Goal: Information Seeking & Learning: Learn about a topic

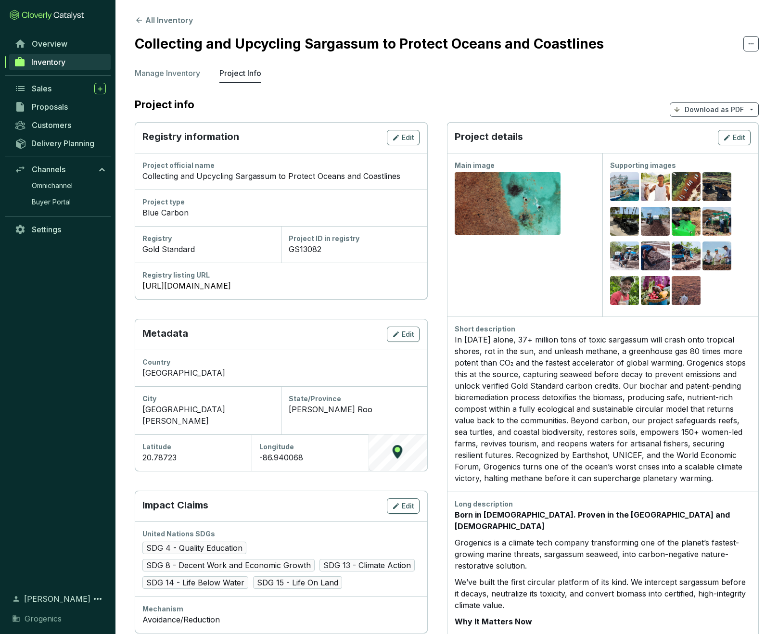
scroll to position [563, 0]
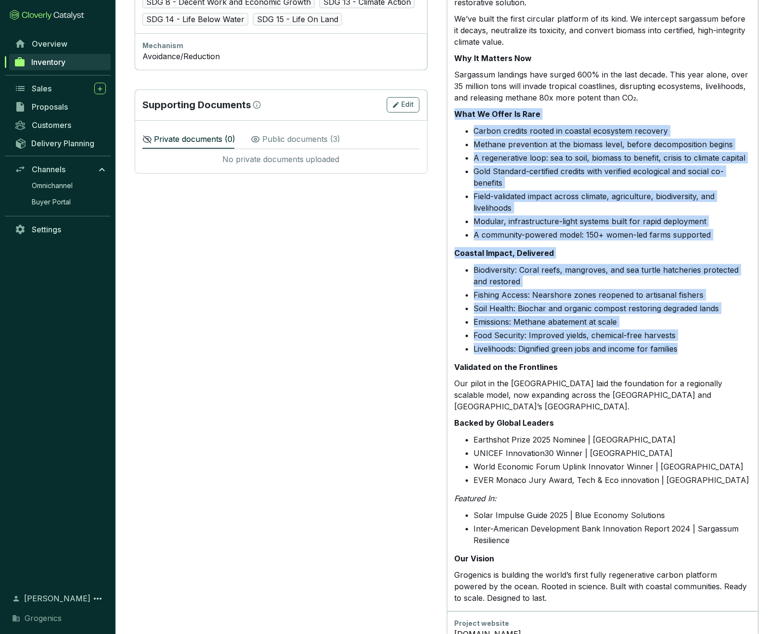
drag, startPoint x: 456, startPoint y: 95, endPoint x: 686, endPoint y: 328, distance: 327.6
click at [686, 328] on div "Born in [DEMOGRAPHIC_DATA]. Proven in the [GEOGRAPHIC_DATA] and [DEMOGRAPHIC_DA…" at bounding box center [603, 275] width 296 height 658
copy div "What We Offer Is Rare Carbon credits rooted in coastal ecosystem recovery Metha…"
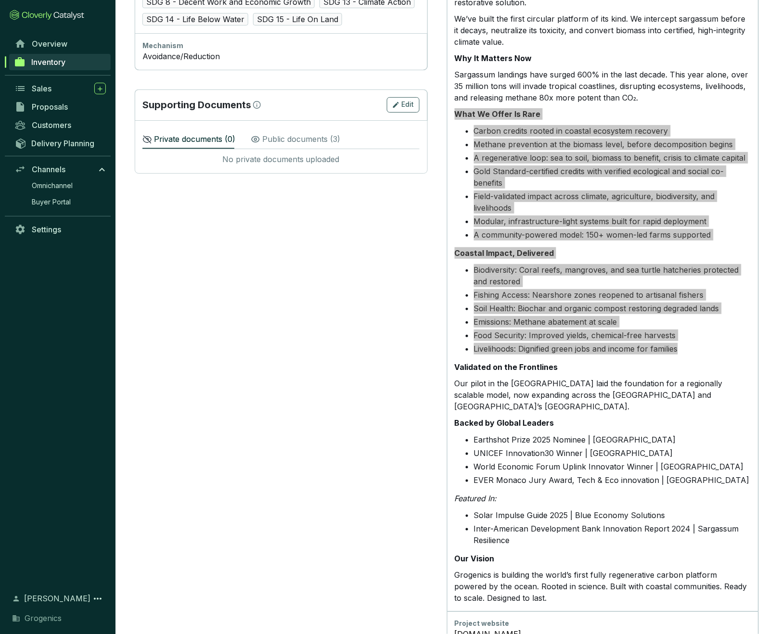
click at [521, 152] on li "A regenerative loop: sea to soil, biomass to benefit, crisis to climate capital" at bounding box center [612, 158] width 277 height 12
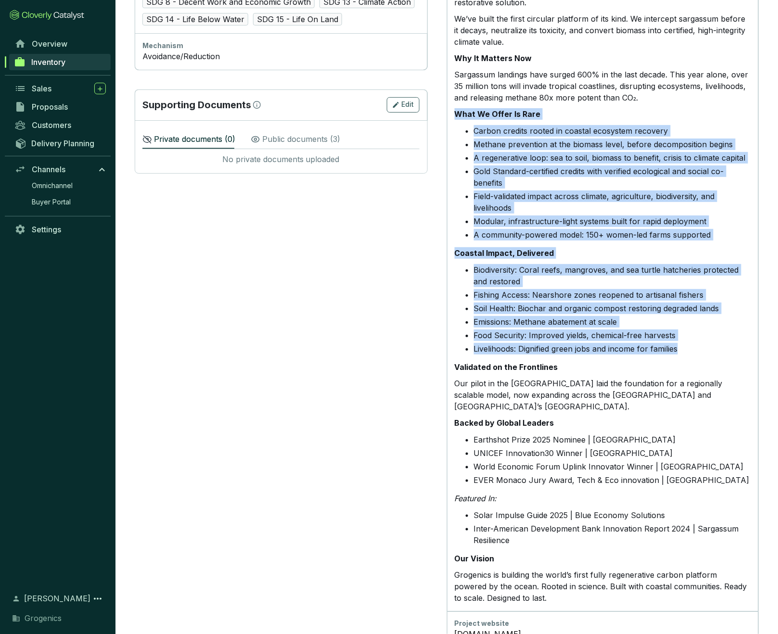
click at [493, 125] on li "Carbon credits rooted in coastal ecosystem recovery" at bounding box center [612, 131] width 277 height 12
drag, startPoint x: 456, startPoint y: 96, endPoint x: 690, endPoint y: 331, distance: 332.7
click at [690, 331] on div "Born in [DEMOGRAPHIC_DATA]. Proven in the [GEOGRAPHIC_DATA] and [DEMOGRAPHIC_DA…" at bounding box center [603, 275] width 296 height 658
copy div "What We Offer Is Rare Carbon credits rooted in coastal ecosystem recovery Metha…"
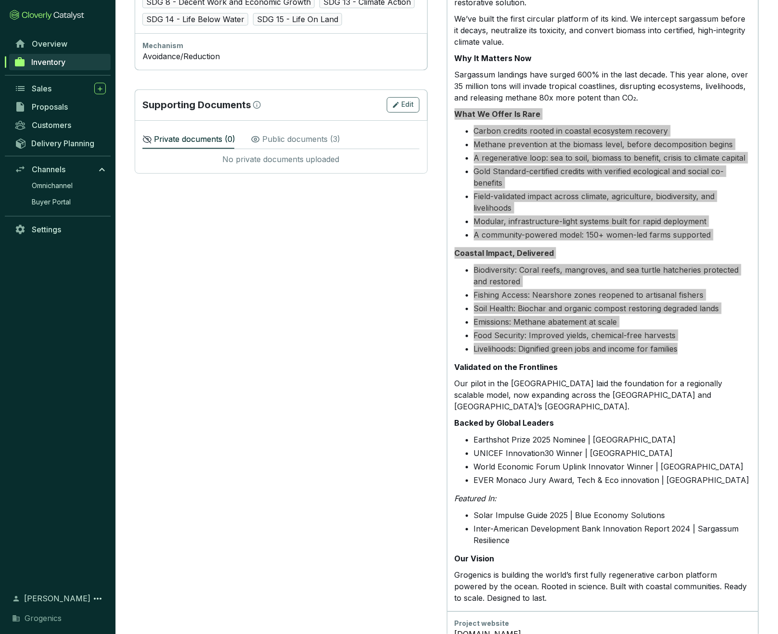
drag, startPoint x: 16, startPoint y: 288, endPoint x: 501, endPoint y: 302, distance: 484.6
click at [501, 316] on li "Emissions: Methane abatement at scale" at bounding box center [612, 322] width 277 height 12
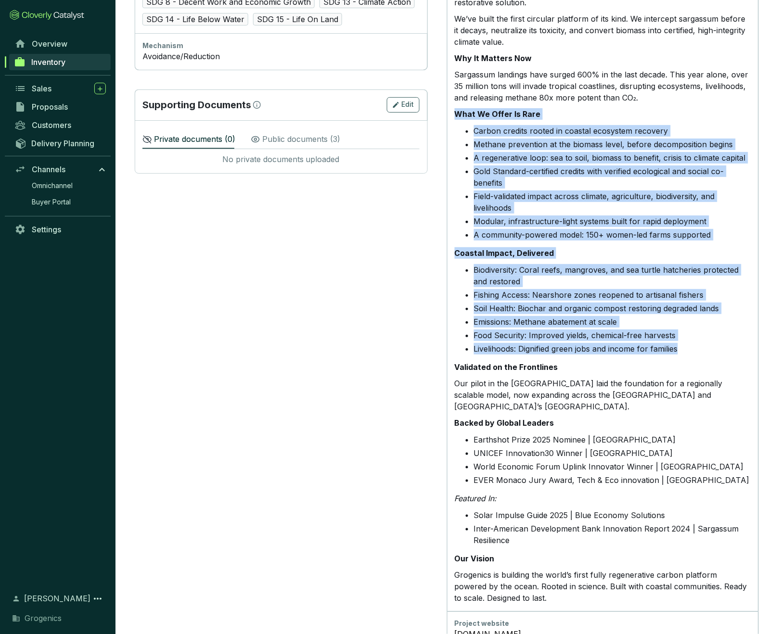
click at [501, 316] on li "Emissions: Methane abatement at scale" at bounding box center [612, 322] width 277 height 12
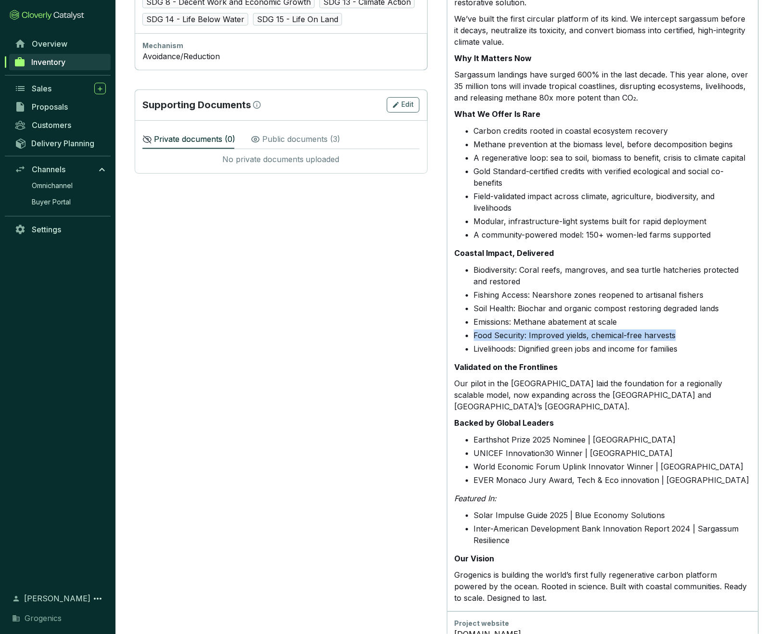
drag, startPoint x: 474, startPoint y: 316, endPoint x: 678, endPoint y: 316, distance: 204.0
click at [678, 330] on li "Food Security: Improved yields, chemical-free harvests" at bounding box center [612, 336] width 277 height 12
copy li "Food Security: Improved yields, chemical-free harvests"
drag, startPoint x: 475, startPoint y: 127, endPoint x: 622, endPoint y: 124, distance: 146.8
click at [622, 139] on li "Methane prevention at the biomass level, before decomposition begins" at bounding box center [612, 145] width 277 height 12
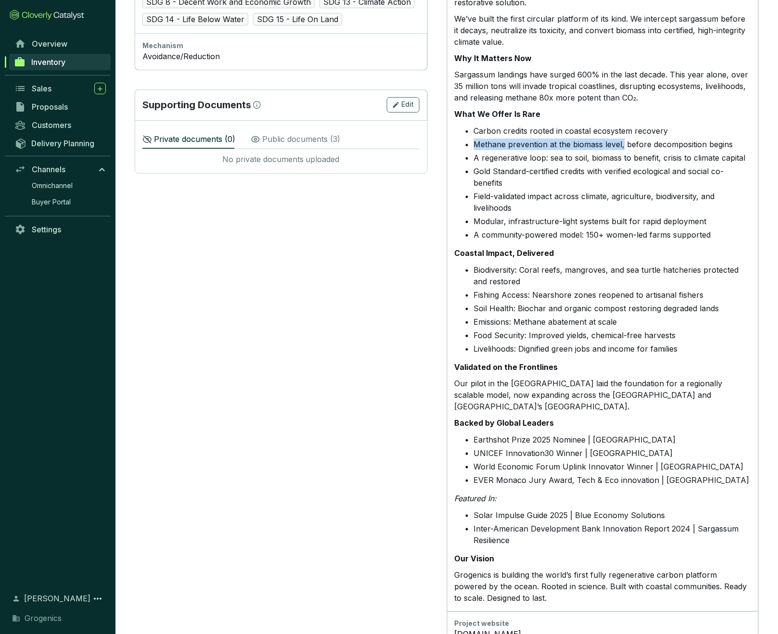
copy li "Methane prevention at the biomass level,"
drag, startPoint x: 533, startPoint y: 275, endPoint x: 700, endPoint y: 275, distance: 167.4
click at [700, 289] on li "Fishing Access: Nearshore zones reopened to artisanal fishers" at bounding box center [612, 295] width 277 height 12
copy li "Nearshore zones reopened to artisanal fishers"
click at [461, 418] on strong "Backed by Global Leaders" at bounding box center [505, 423] width 100 height 10
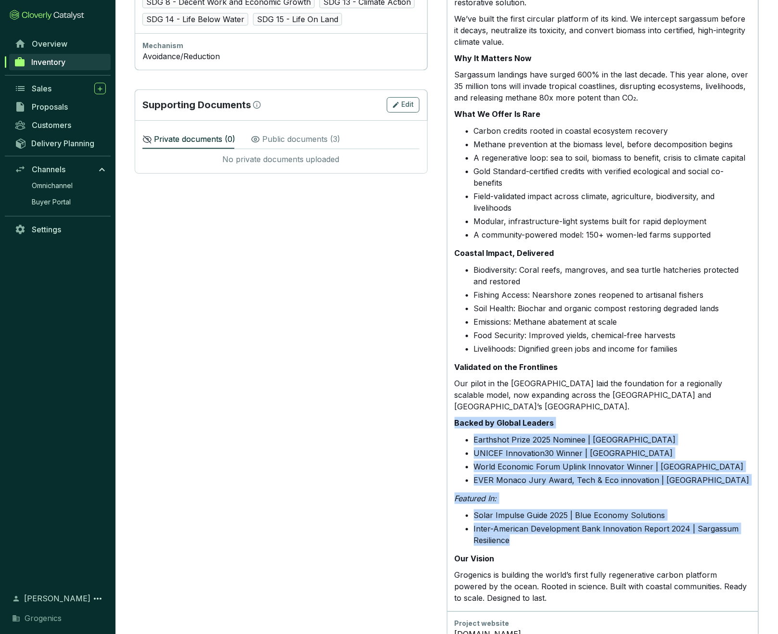
drag, startPoint x: 456, startPoint y: 391, endPoint x: 545, endPoint y: 504, distance: 144.3
click at [544, 505] on div "Born in [DEMOGRAPHIC_DATA]. Proven in the [GEOGRAPHIC_DATA] and [DEMOGRAPHIC_DA…" at bounding box center [603, 275] width 296 height 658
copy div "Backed by Global Leaders Earthshot Prize 2025 Nominee | London UNICEF Innovatio…"
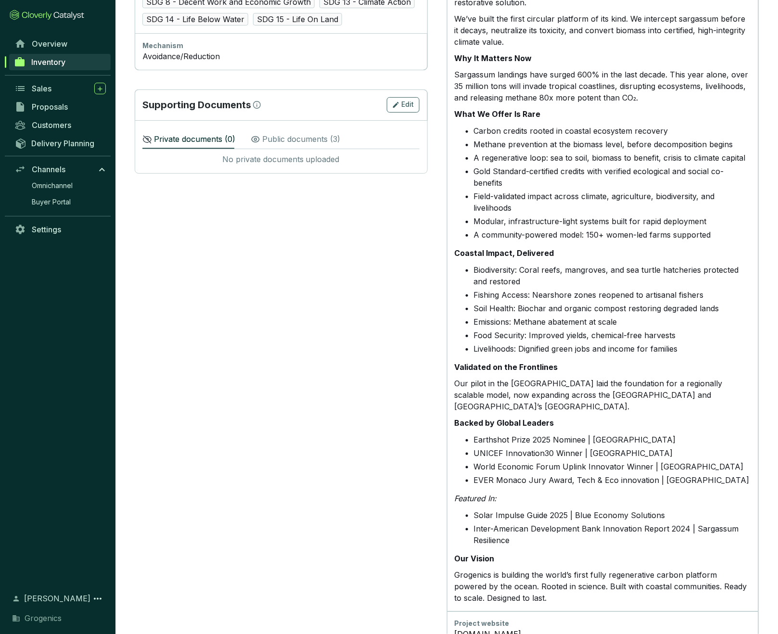
click at [528, 434] on li "Earthshot Prize 2025 Nominee | [GEOGRAPHIC_DATA]" at bounding box center [612, 440] width 277 height 12
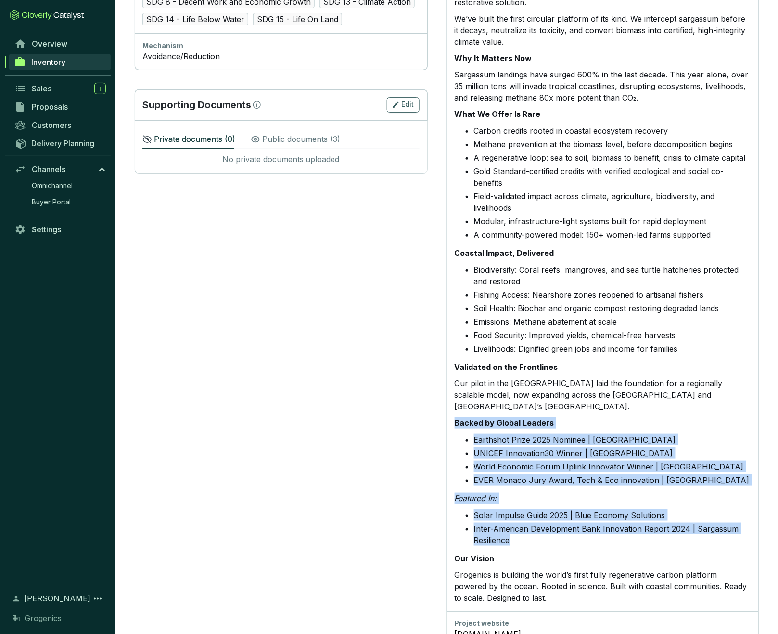
drag, startPoint x: 456, startPoint y: 389, endPoint x: 519, endPoint y: 505, distance: 131.8
click at [518, 505] on div "Born in [DEMOGRAPHIC_DATA]. Proven in the [GEOGRAPHIC_DATA] and [DEMOGRAPHIC_DA…" at bounding box center [603, 275] width 296 height 658
copy div "Backed by Global Leaders Earthshot Prize 2025 Nominee | London UNICEF Innovatio…"
